Goal: Task Accomplishment & Management: Use online tool/utility

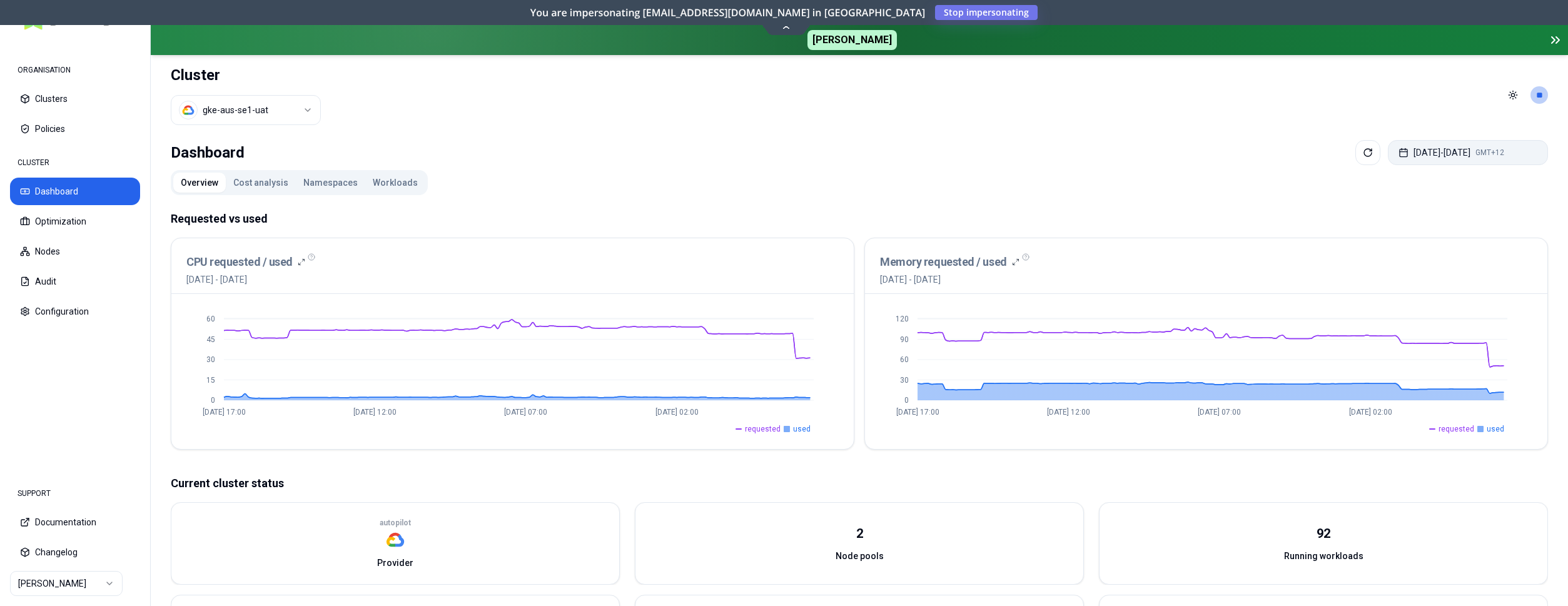
click at [1456, 153] on button "Aug 29, 2025 - Sep 05, 2025 GMT+12" at bounding box center [1467, 152] width 160 height 25
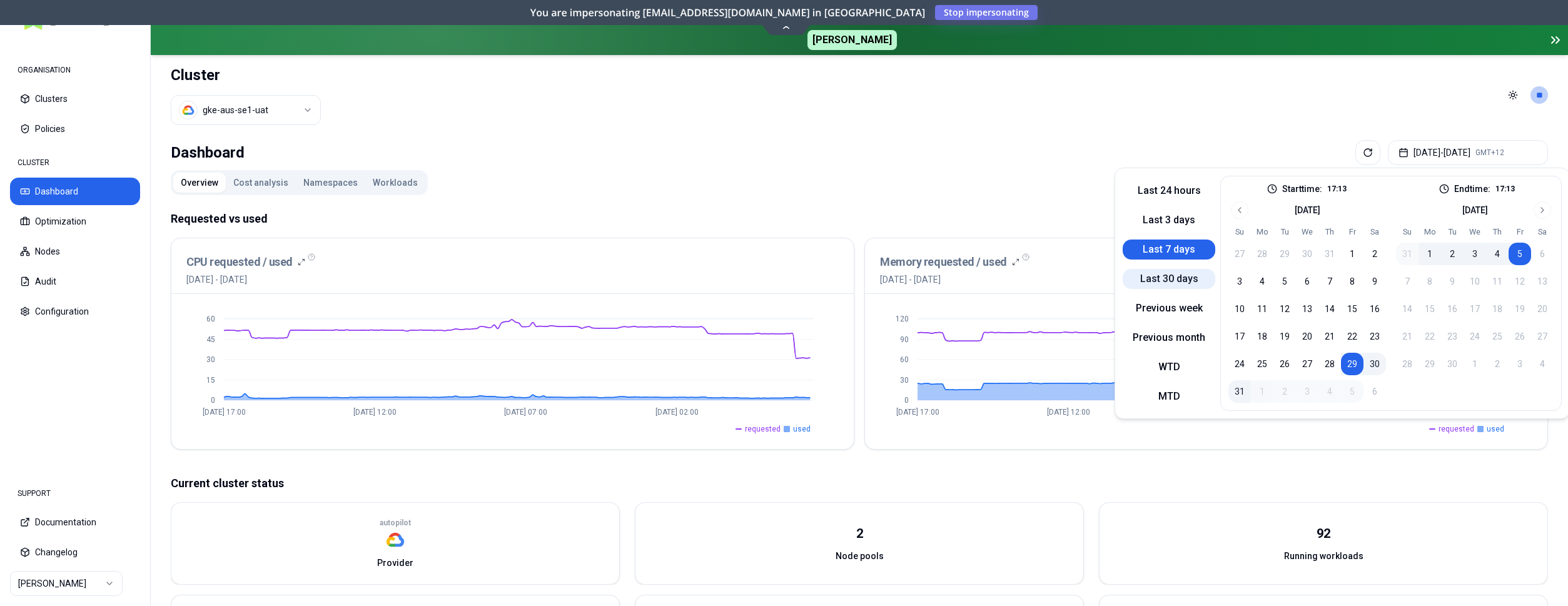
click at [1190, 277] on button "Last 30 days" at bounding box center [1168, 279] width 93 height 20
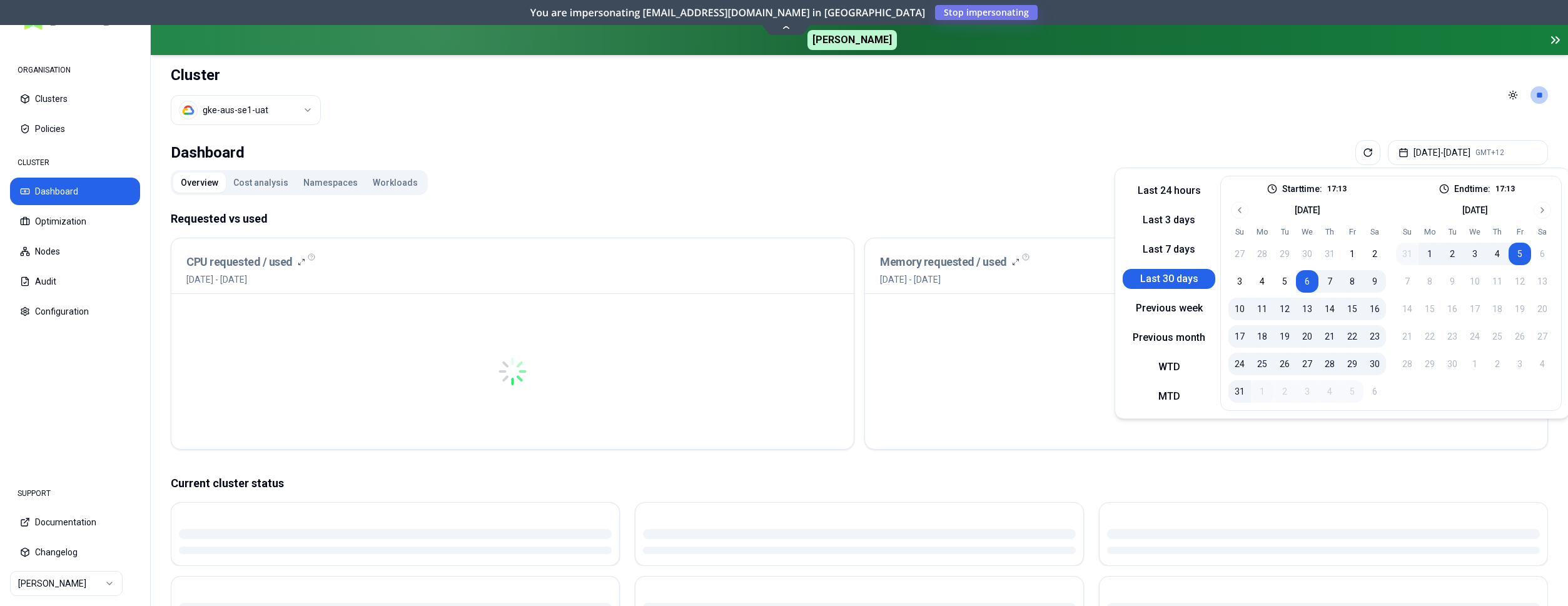
click at [1059, 184] on div "Overview Cost analysis Namespaces Workloads Requested vs used CPU requested / u…" at bounding box center [859, 499] width 1376 height 660
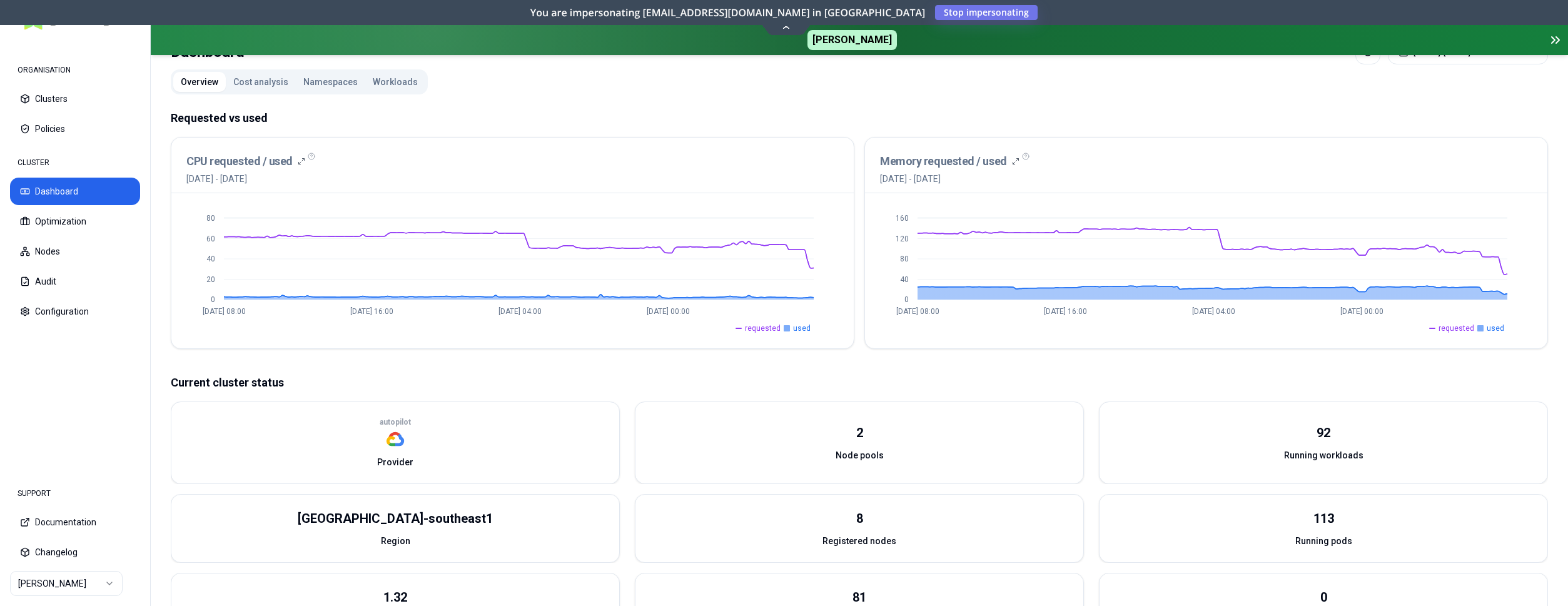
scroll to position [127, 0]
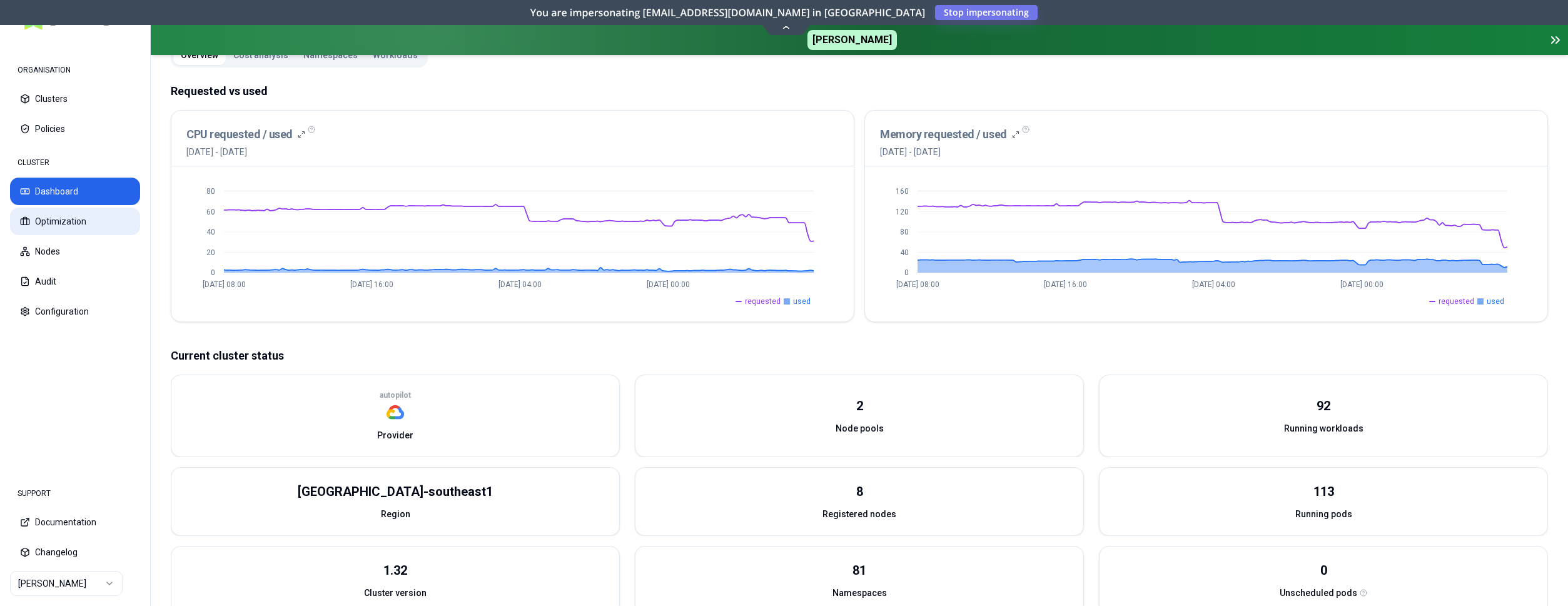
click at [57, 223] on button "Optimization" at bounding box center [74, 221] width 130 height 27
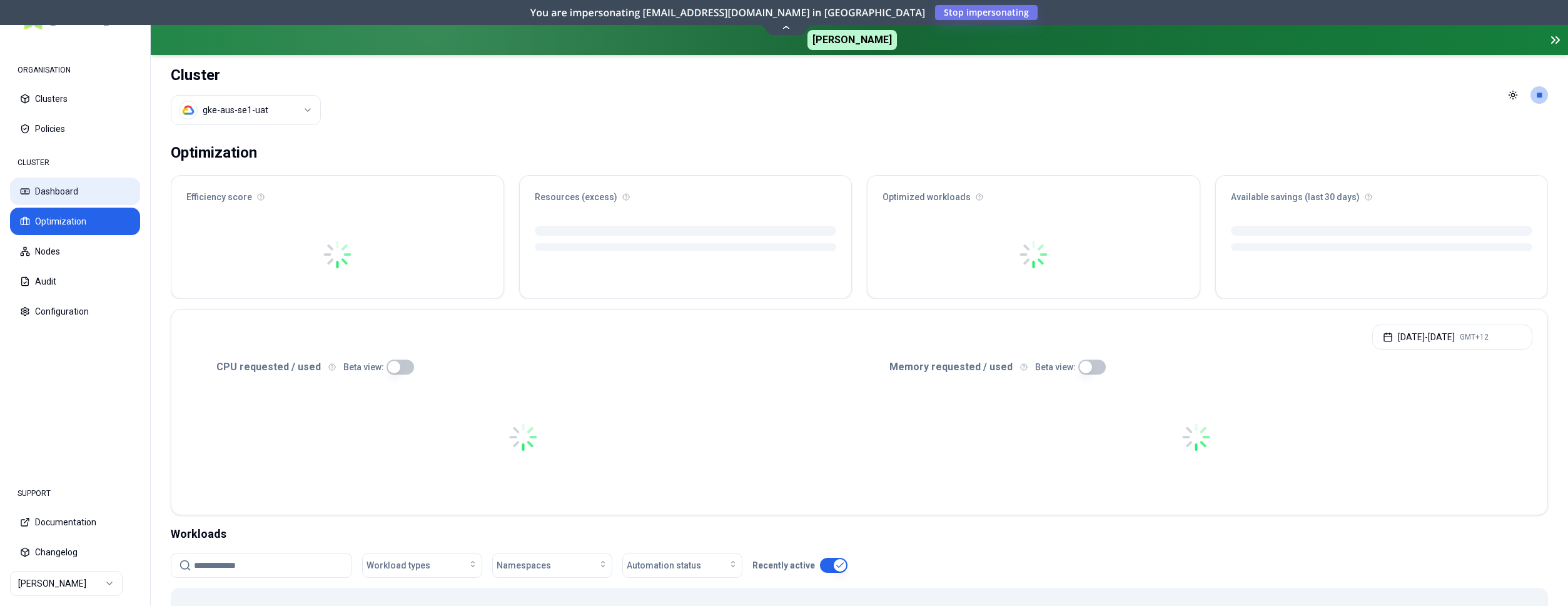
click at [55, 194] on button "Dashboard" at bounding box center [74, 192] width 130 height 27
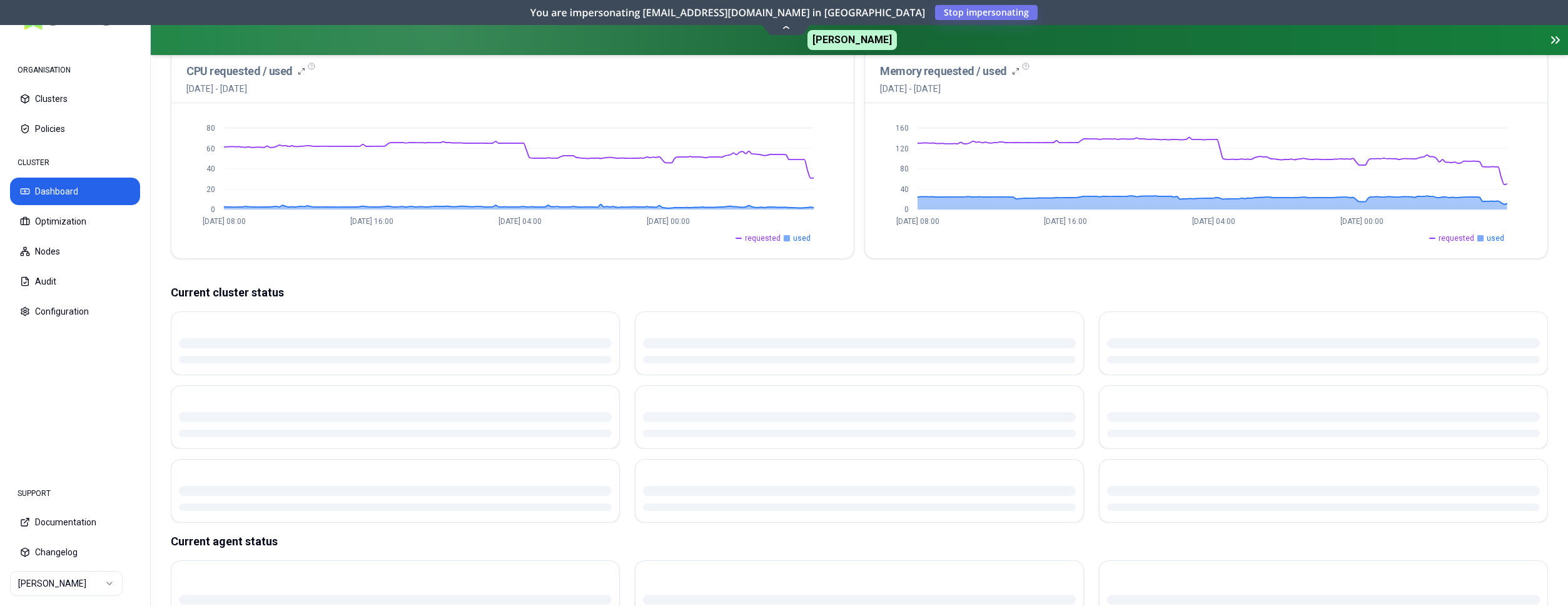
scroll to position [192, 0]
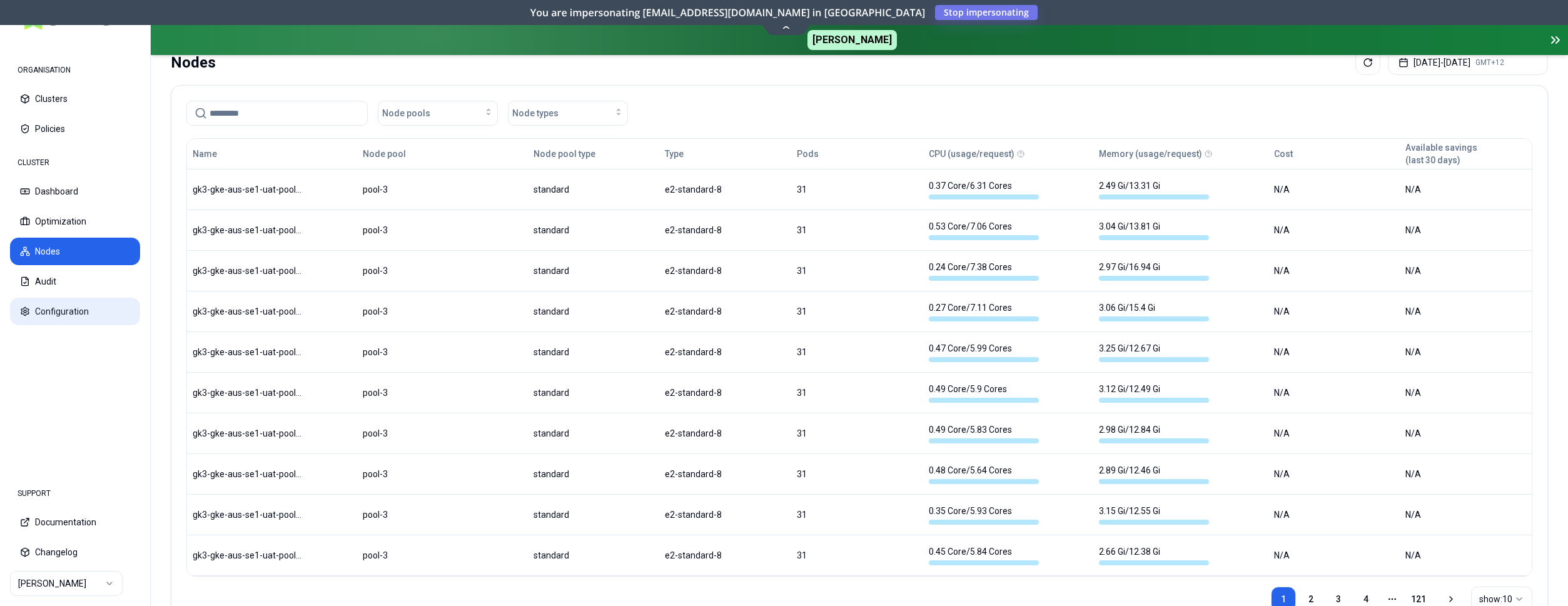
scroll to position [142, 0]
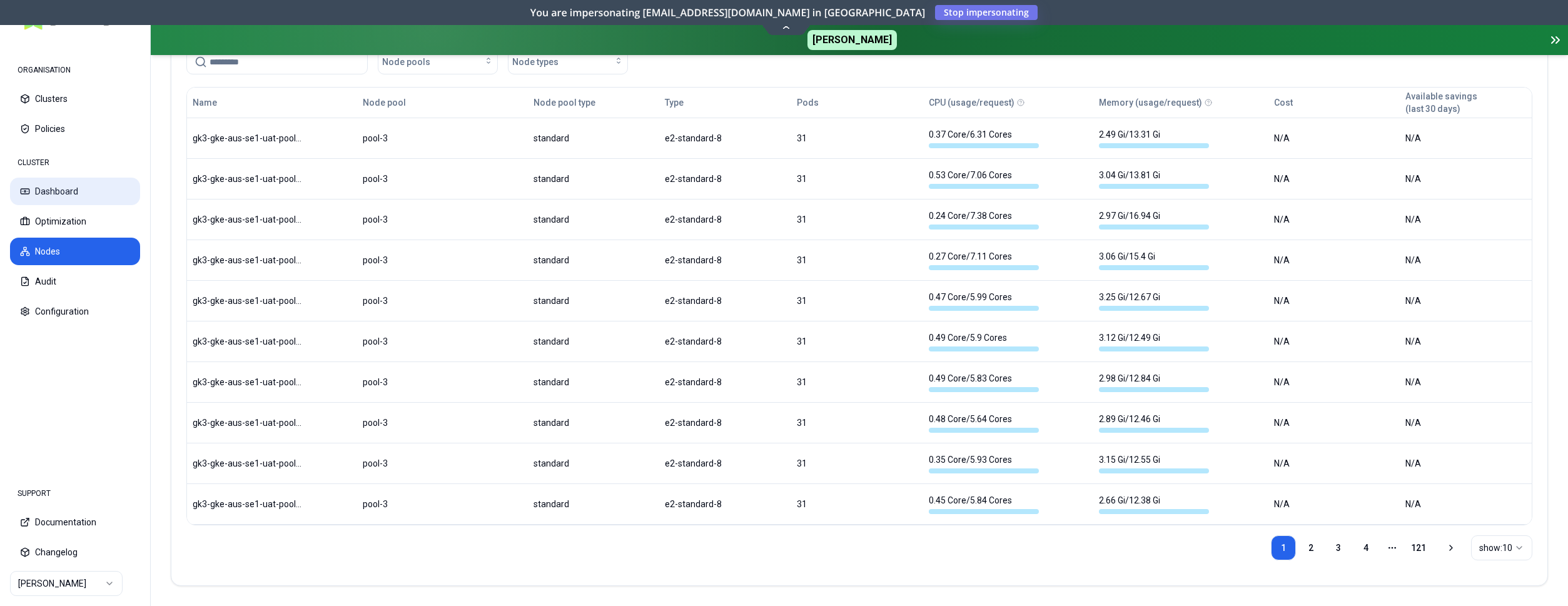
click at [69, 194] on button "Dashboard" at bounding box center [74, 192] width 130 height 27
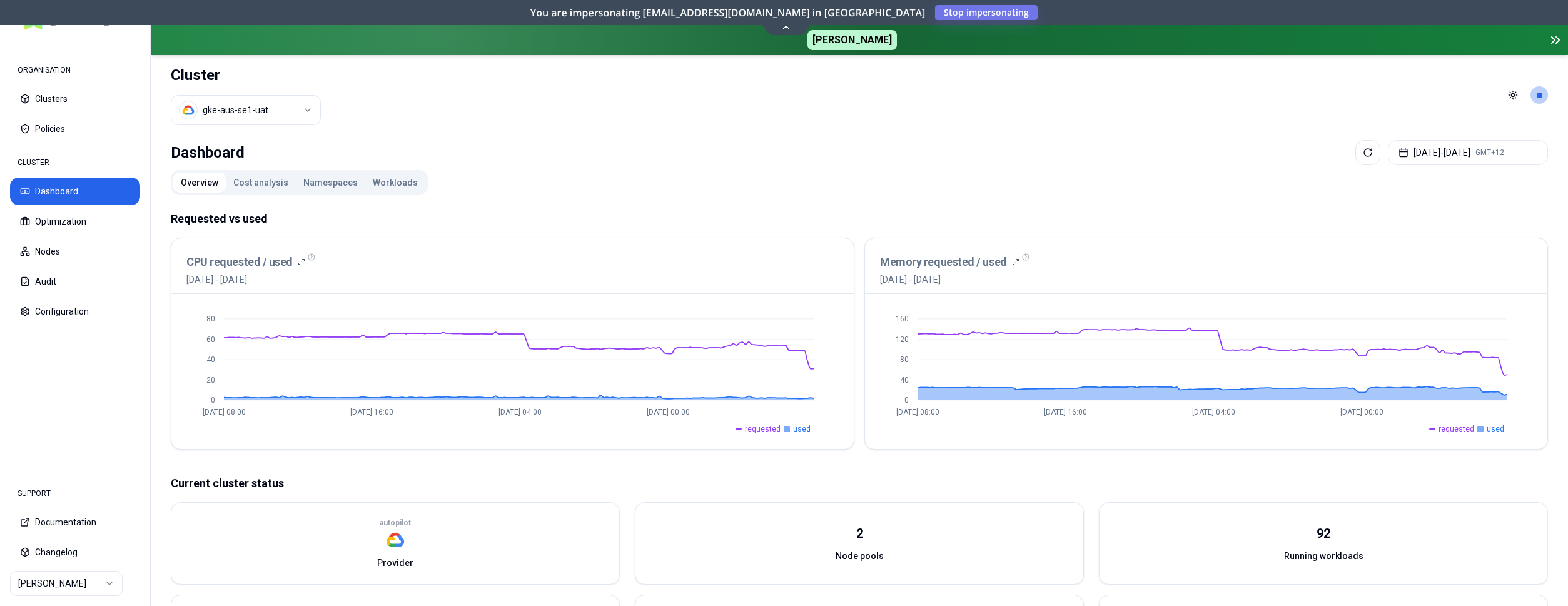
click at [261, 110] on html "ORGANISATION Clusters Policies CLUSTER Dashboard Optimization Nodes Audit Confi…" at bounding box center [784, 303] width 1568 height 606
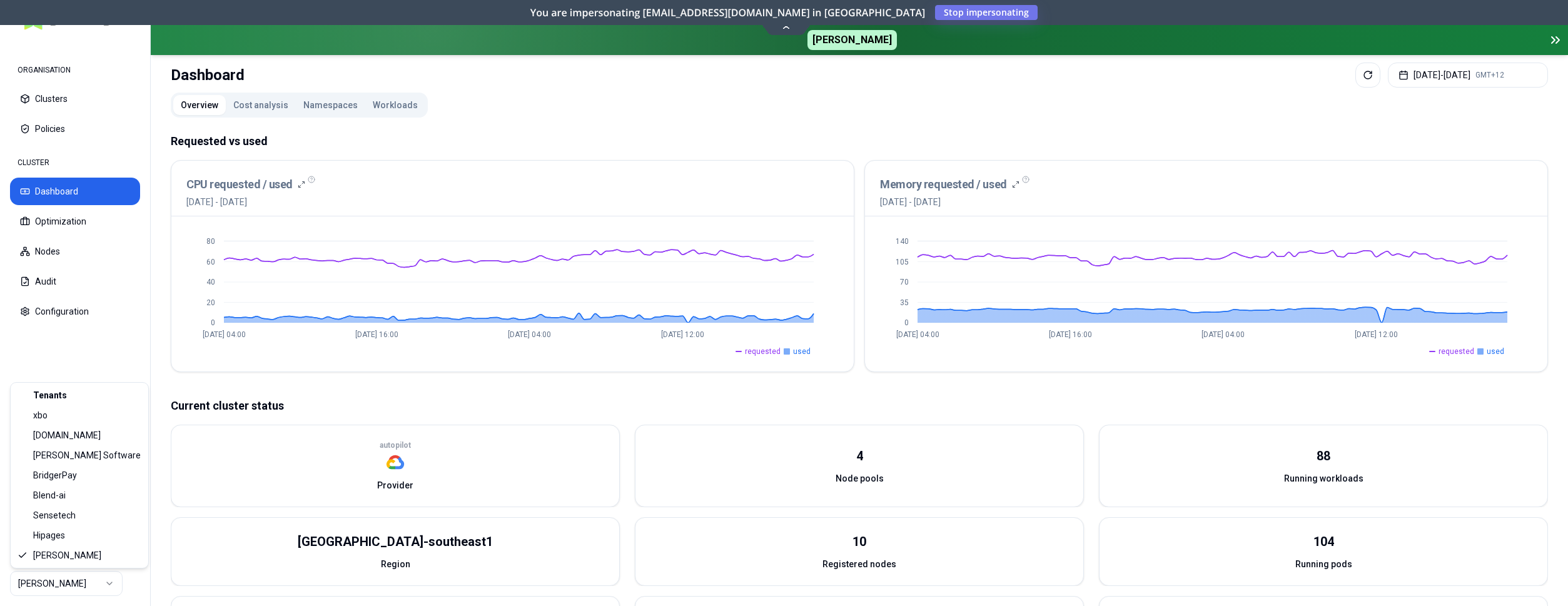
scroll to position [77, 0]
click at [51, 578] on html "ORGANISATION Clusters Policies CLUSTER Dashboard Optimization Nodes Audit Confi…" at bounding box center [784, 303] width 1568 height 606
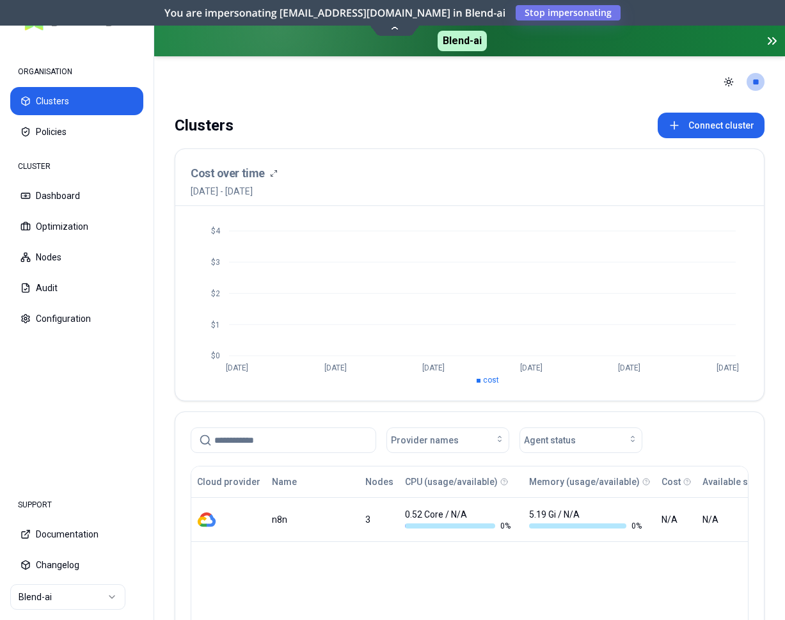
click at [49, 596] on html "ORGANISATION Clusters Policies CLUSTER Dashboard Optimization Nodes Audit Confi…" at bounding box center [392, 310] width 785 height 620
click at [52, 592] on html "ORGANISATION Clusters Policies CLUSTER Dashboard Optimization Nodes Audit Confi…" at bounding box center [392, 310] width 785 height 620
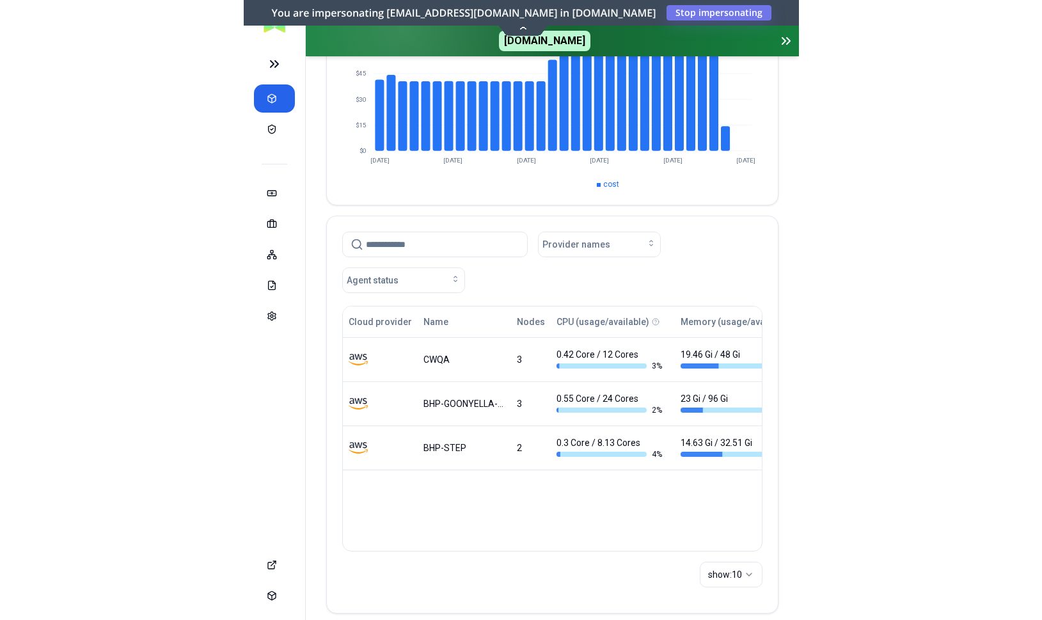
scroll to position [174, 0]
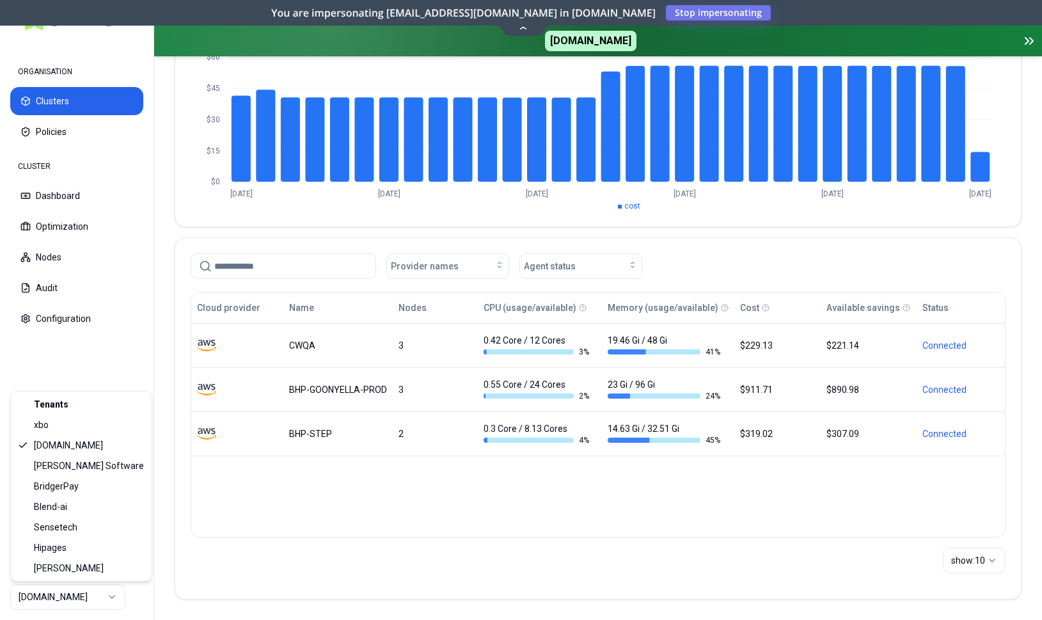
click at [50, 601] on html "ORGANISATION Clusters Policies CLUSTER Dashboard Optimization Nodes Audit Confi…" at bounding box center [521, 310] width 1042 height 620
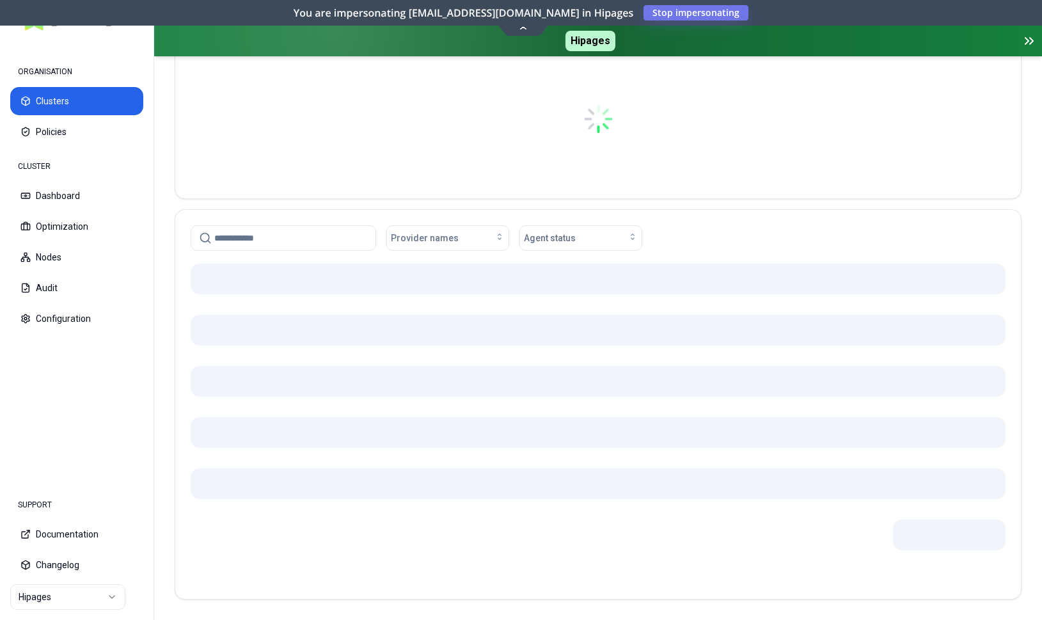
scroll to position [166, 0]
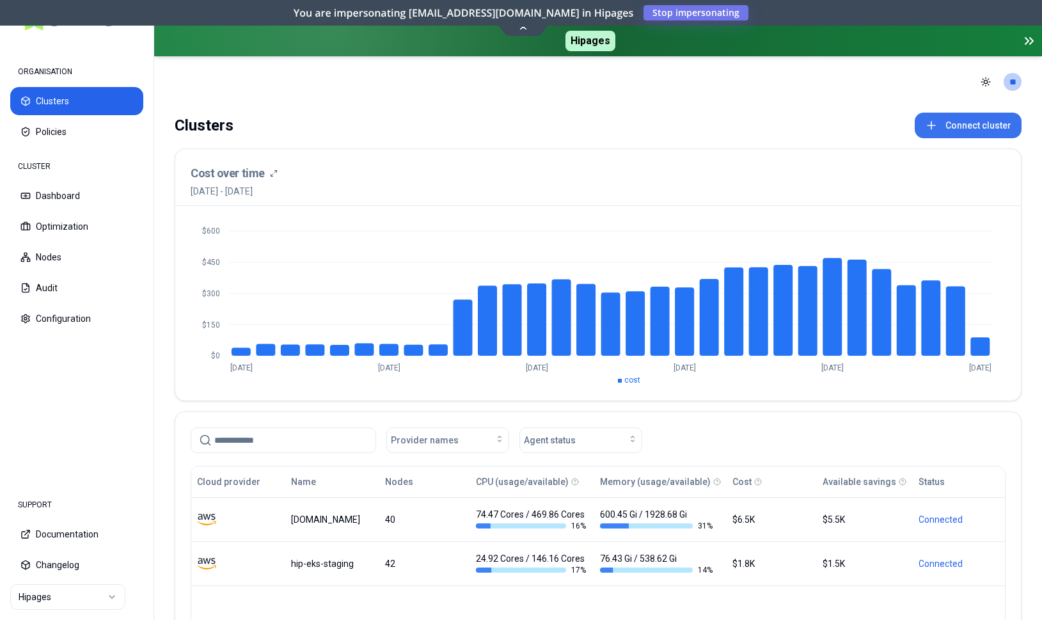
click at [973, 126] on button "Connect cluster" at bounding box center [968, 126] width 107 height 26
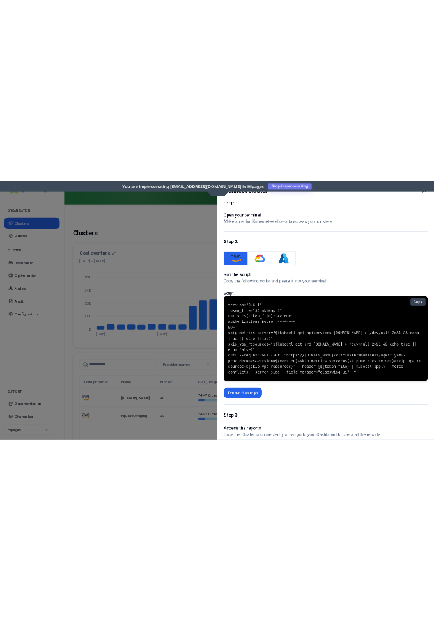
scroll to position [42, 0]
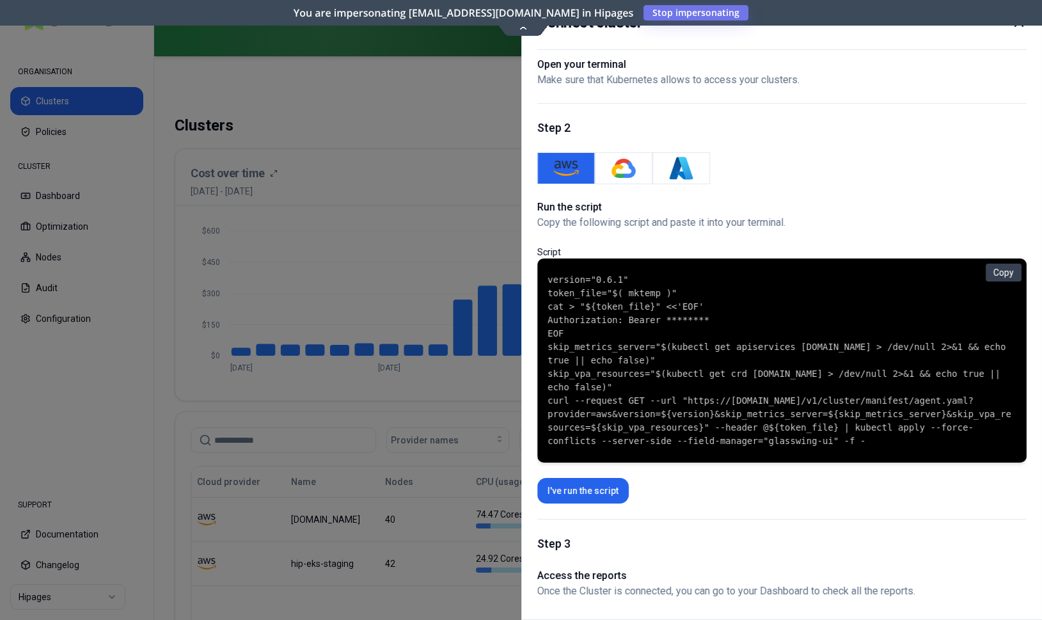
click at [457, 160] on div at bounding box center [521, 310] width 1042 height 620
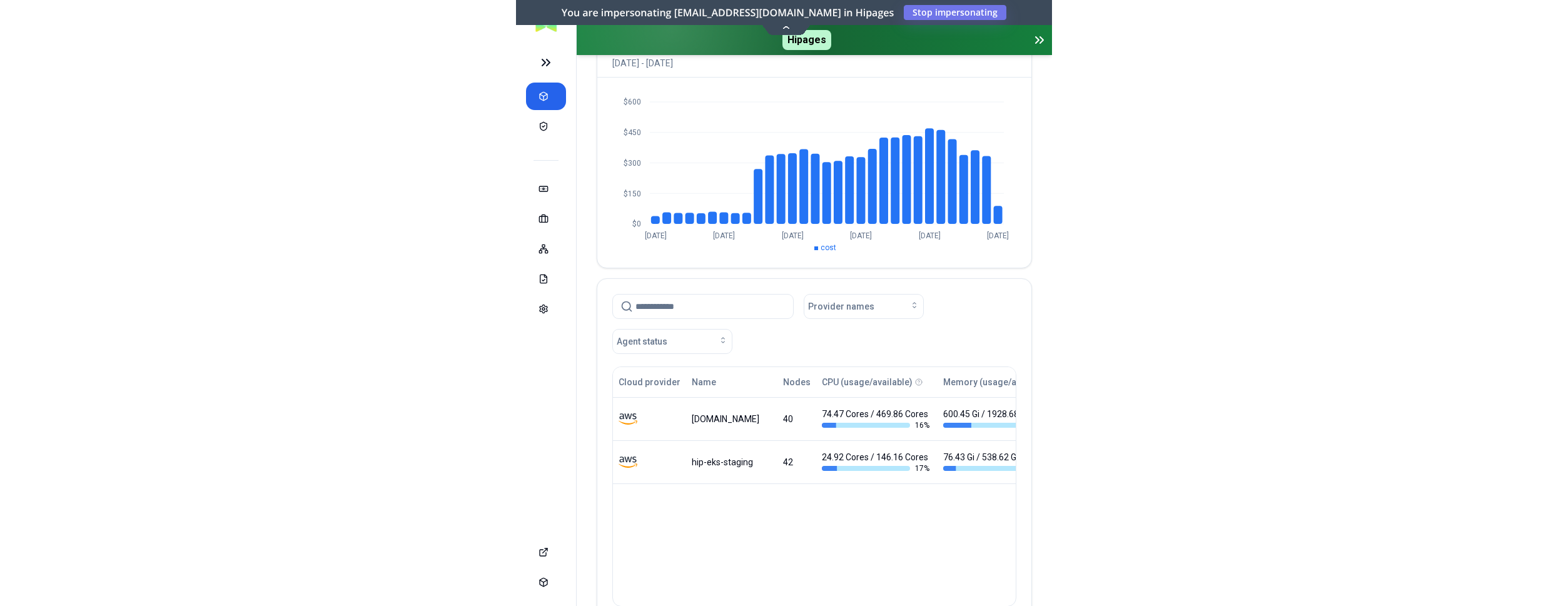
scroll to position [0, 0]
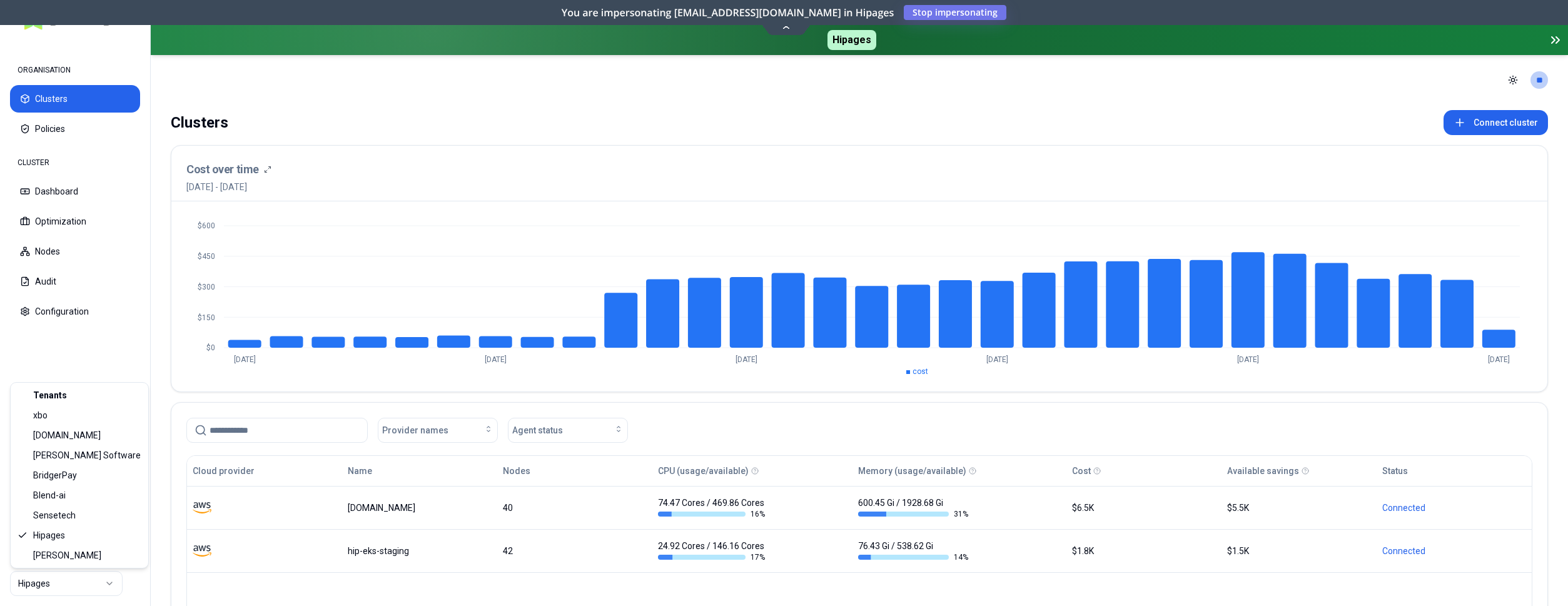
click at [45, 584] on html "ORGANISATION Clusters Policies CLUSTER Dashboard Optimization Nodes Audit Confi…" at bounding box center [784, 303] width 1568 height 606
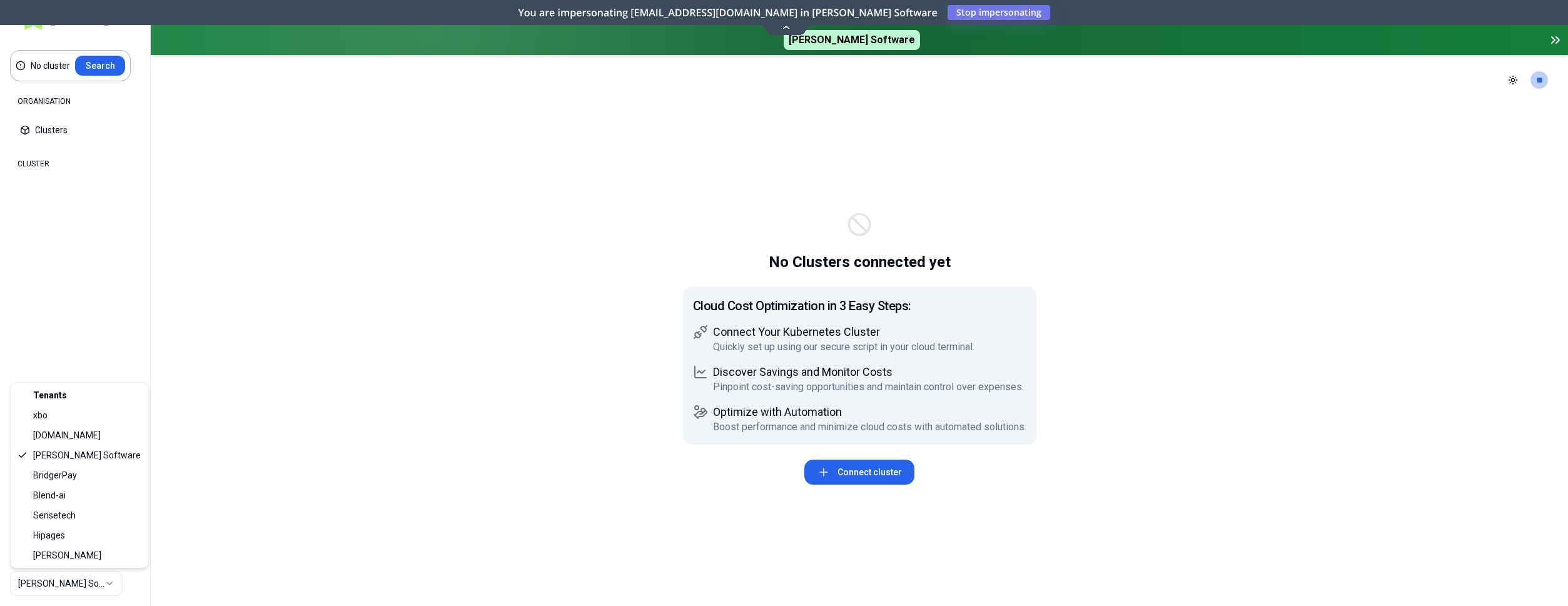
click at [117, 575] on html "No cluster Search ORGANISATION Clusters Policies CLUSTER Dashboard Optimization…" at bounding box center [784, 303] width 1568 height 606
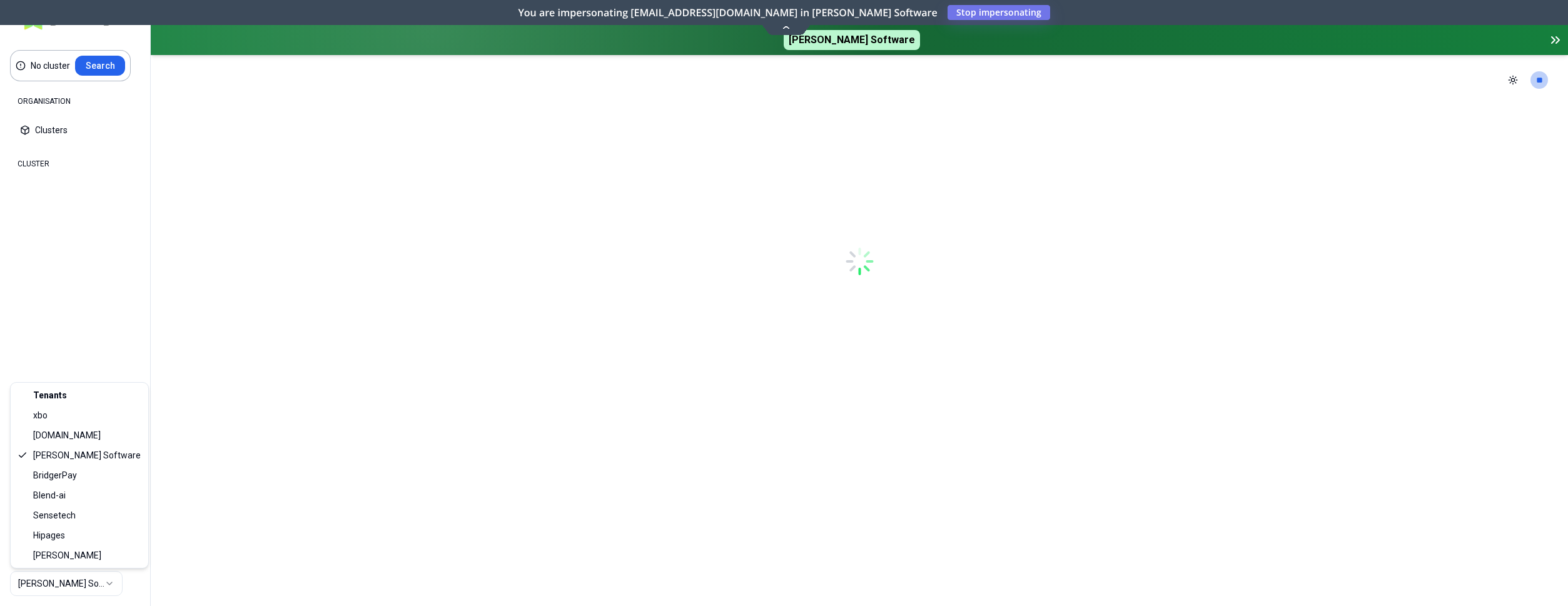
click at [65, 584] on html "No cluster Search ORGANISATION Clusters Policies CLUSTER Dashboard Optimization…" at bounding box center [784, 303] width 1568 height 606
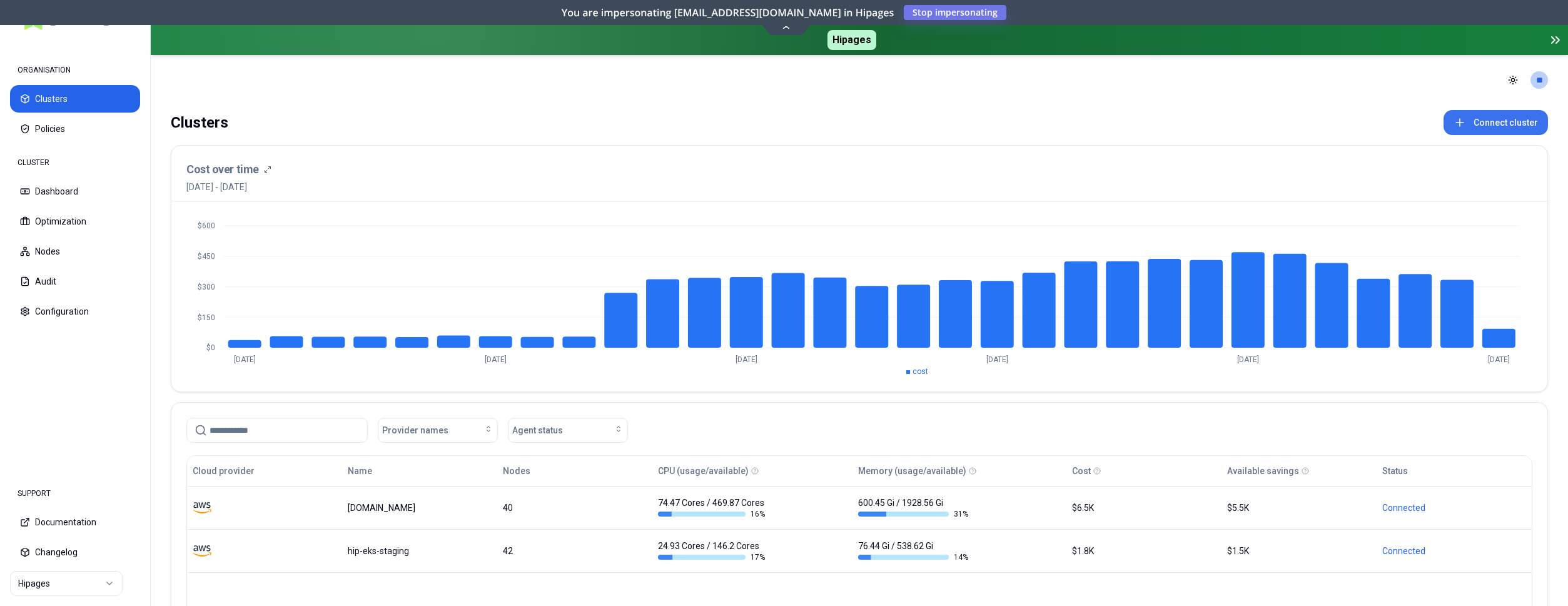
click at [1472, 122] on button "Connect cluster" at bounding box center [1495, 123] width 105 height 25
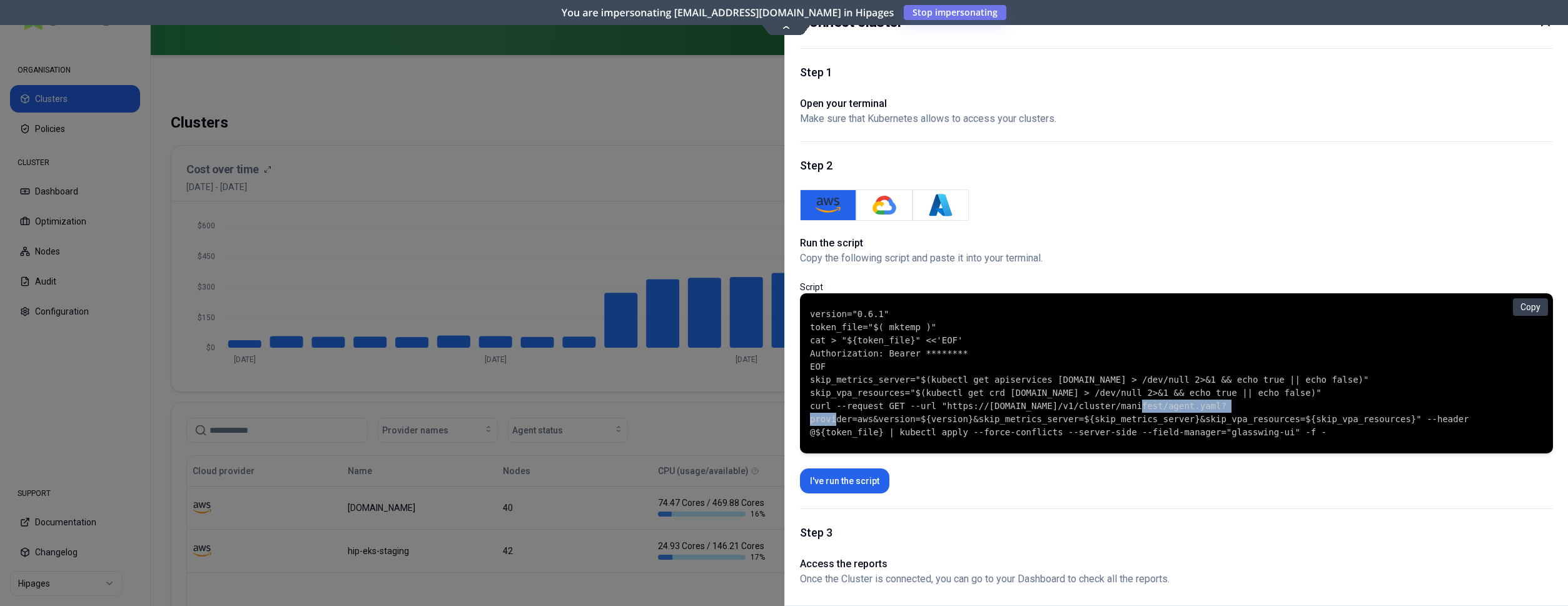
drag, startPoint x: 945, startPoint y: 408, endPoint x: 1059, endPoint y: 410, distance: 114.0
click at [1059, 410] on code "version="0.6.1" token_file="$( mktemp )" cat > "${token_file}" <<'EOF' Authoriz…" at bounding box center [1176, 373] width 733 height 131
drag, startPoint x: 944, startPoint y: 404, endPoint x: 1249, endPoint y: 407, distance: 305.0
click at [1249, 407] on code "version="0.6.1" token_file="$( mktemp )" cat > "${token_file}" <<'EOF' Authoriz…" at bounding box center [1176, 373] width 733 height 131
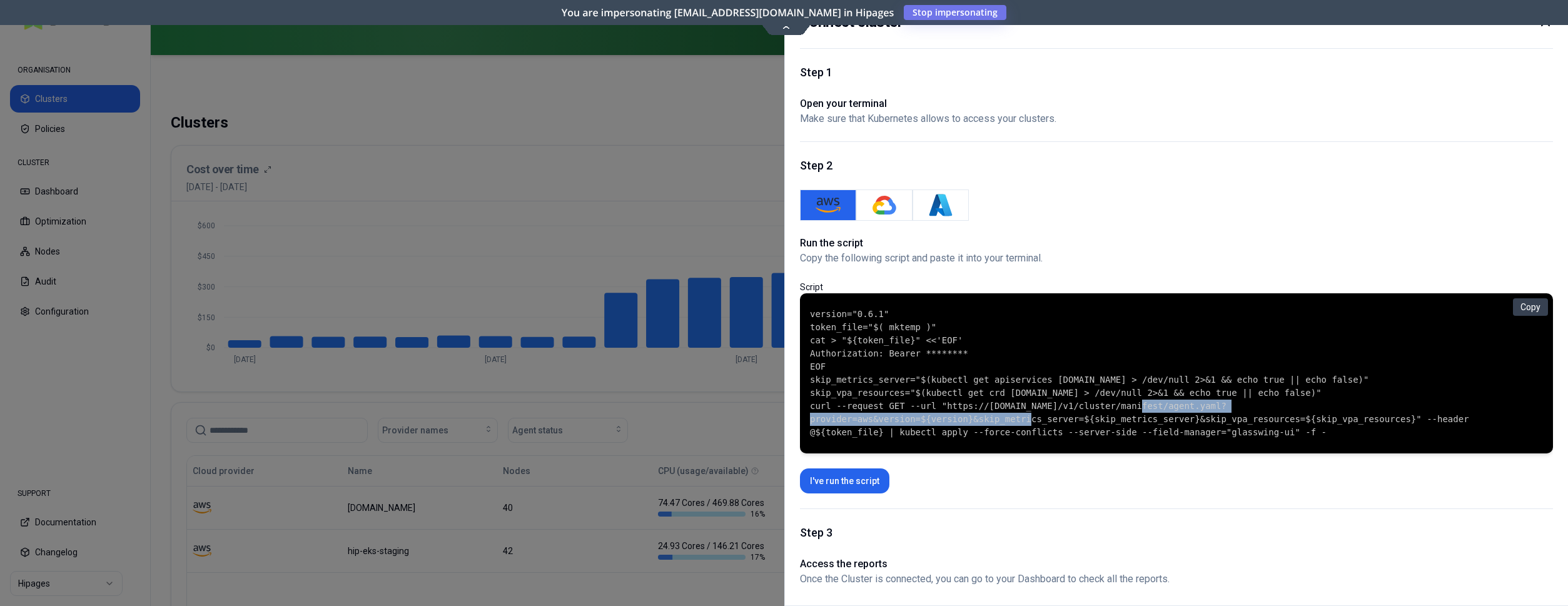
copy code "[URL][DOMAIN_NAME]"
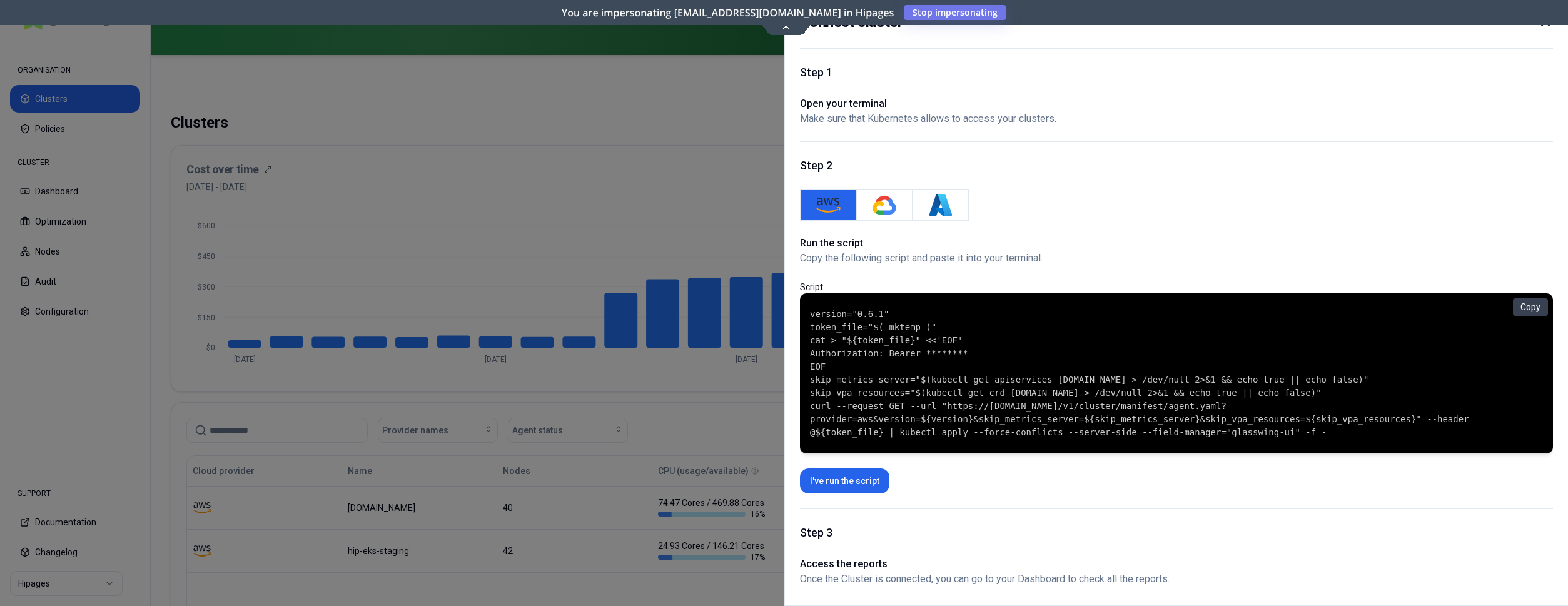
click at [1546, 25] on icon at bounding box center [1544, 22] width 15 height 15
